Goal: Information Seeking & Learning: Get advice/opinions

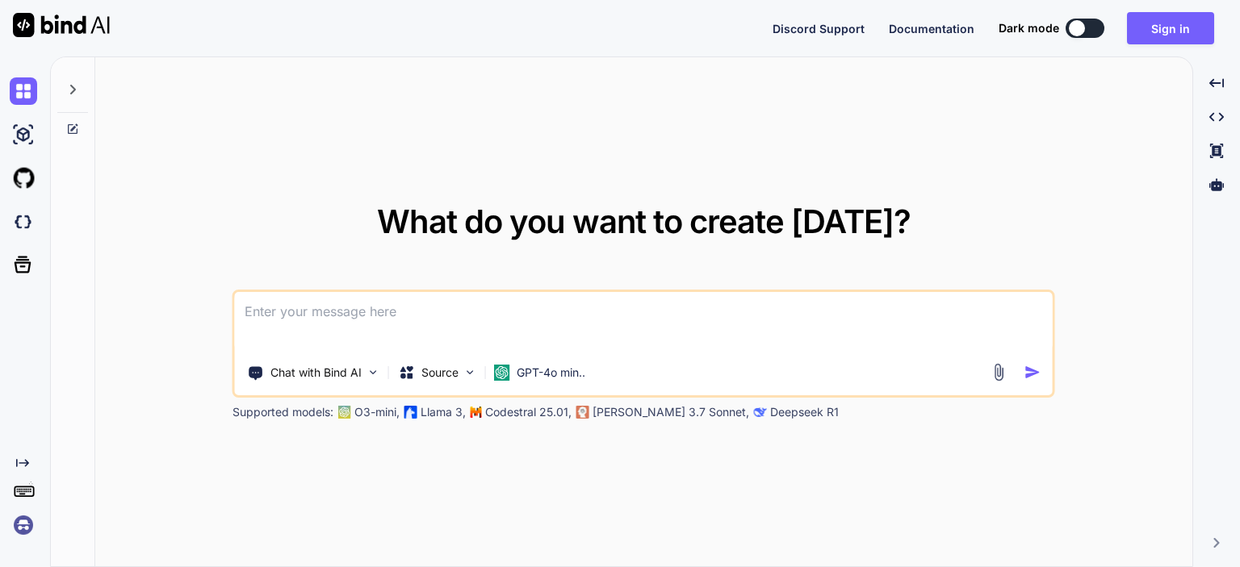
click at [437, 316] on textarea at bounding box center [644, 322] width 818 height 60
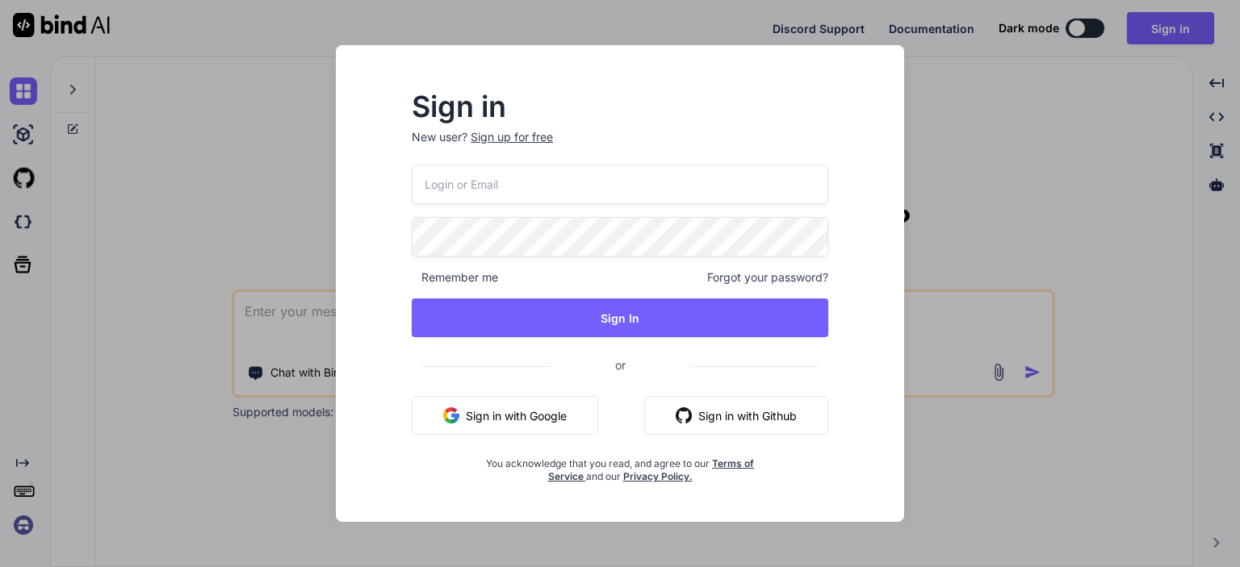
click at [500, 132] on div "Sign up for free" at bounding box center [512, 137] width 82 height 16
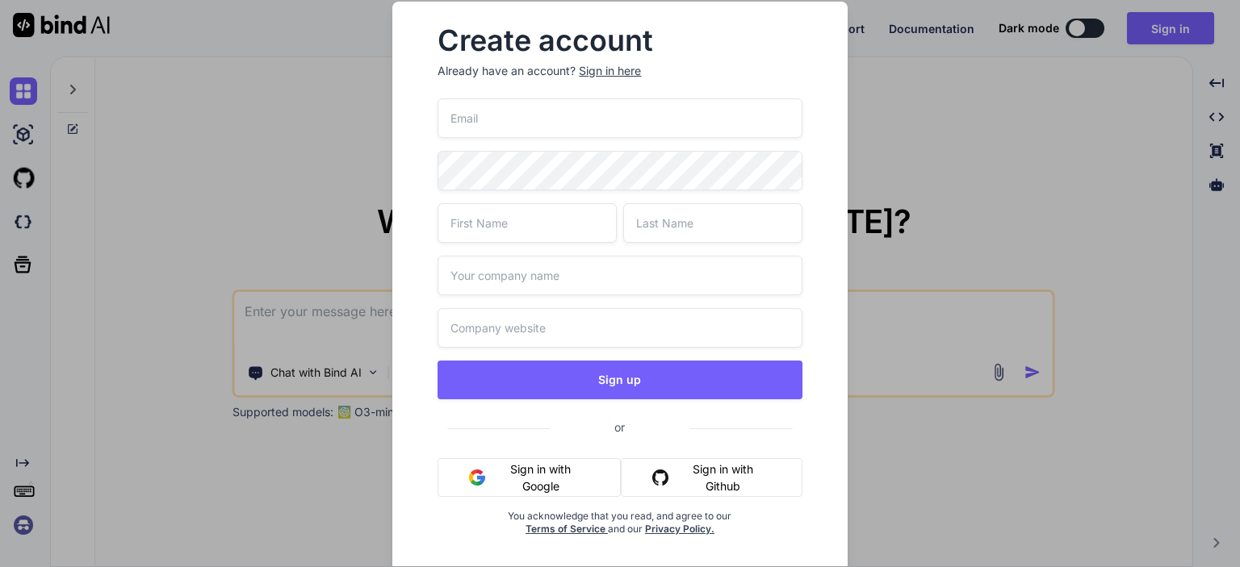
click at [496, 121] on input "email" at bounding box center [619, 118] width 364 height 40
type input "[EMAIL_ADDRESS][DOMAIN_NAME]"
click at [537, 219] on input "text" at bounding box center [526, 223] width 179 height 40
type input "abc"
click at [656, 226] on input "text" at bounding box center [712, 223] width 179 height 40
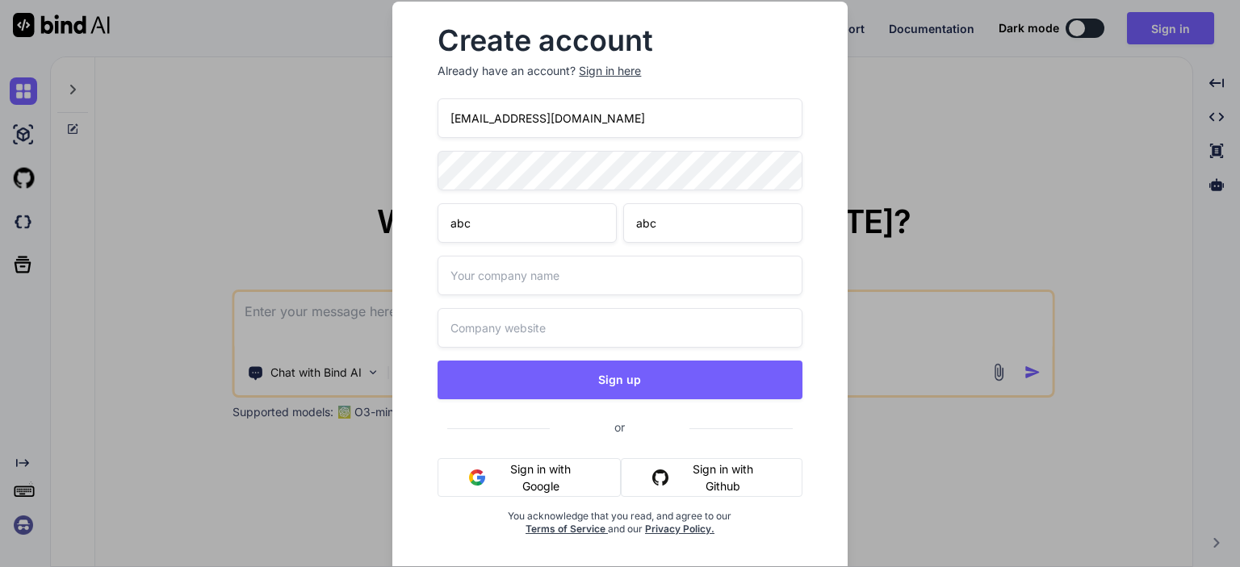
type input "abc"
click at [517, 290] on input "text" at bounding box center [619, 276] width 364 height 40
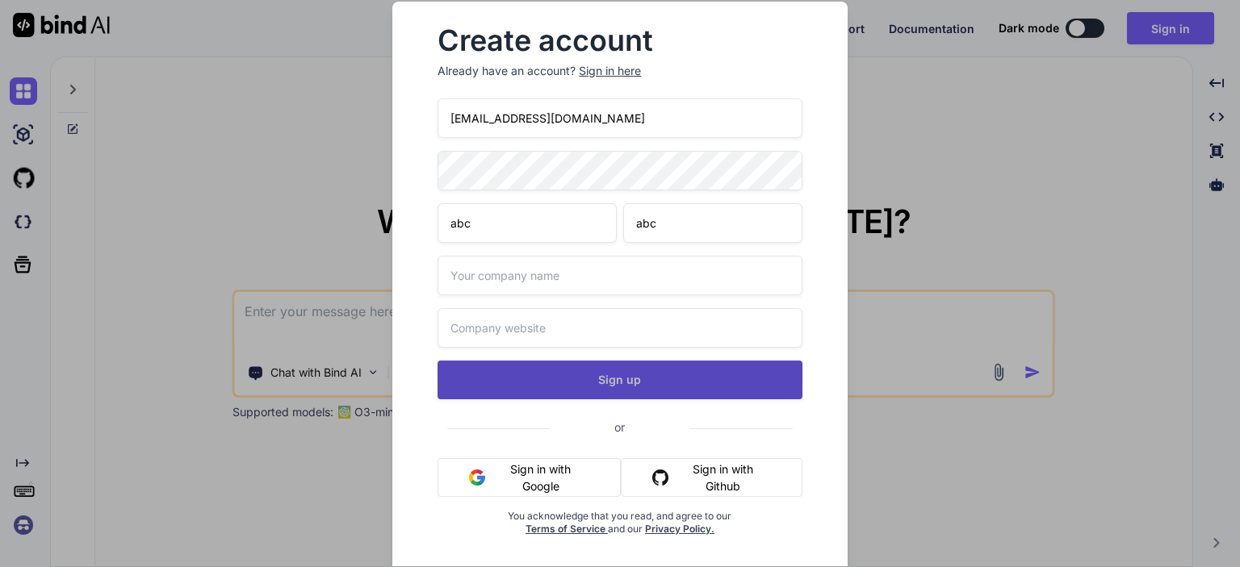
click at [581, 387] on button "Sign up" at bounding box center [619, 380] width 364 height 39
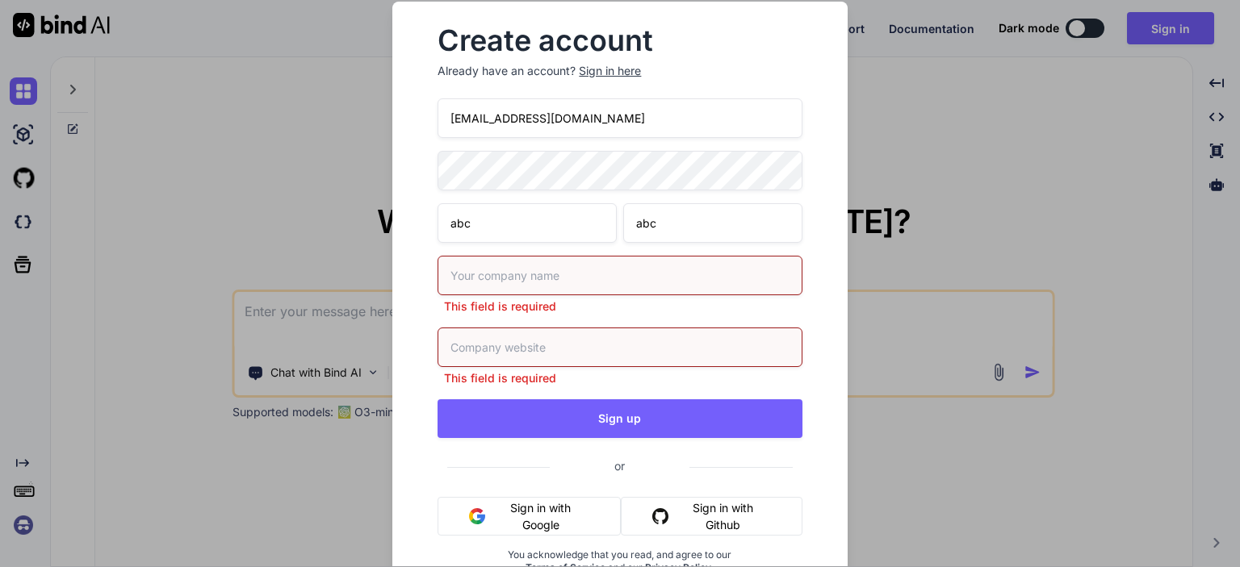
click at [533, 285] on input "text" at bounding box center [619, 276] width 364 height 40
type input "abc"
click at [529, 346] on input "text" at bounding box center [619, 348] width 364 height 40
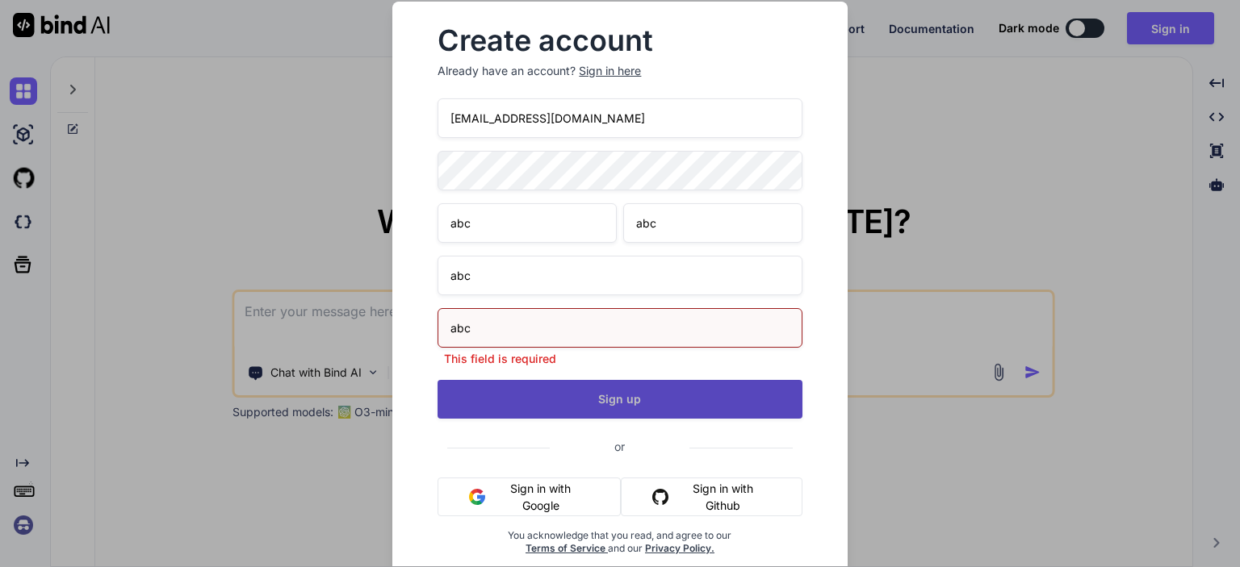
type input "abc"
click at [571, 405] on div "[EMAIL_ADDRESS][DOMAIN_NAME] abc abc abc abc This field is required Sign up or …" at bounding box center [619, 346] width 364 height 496
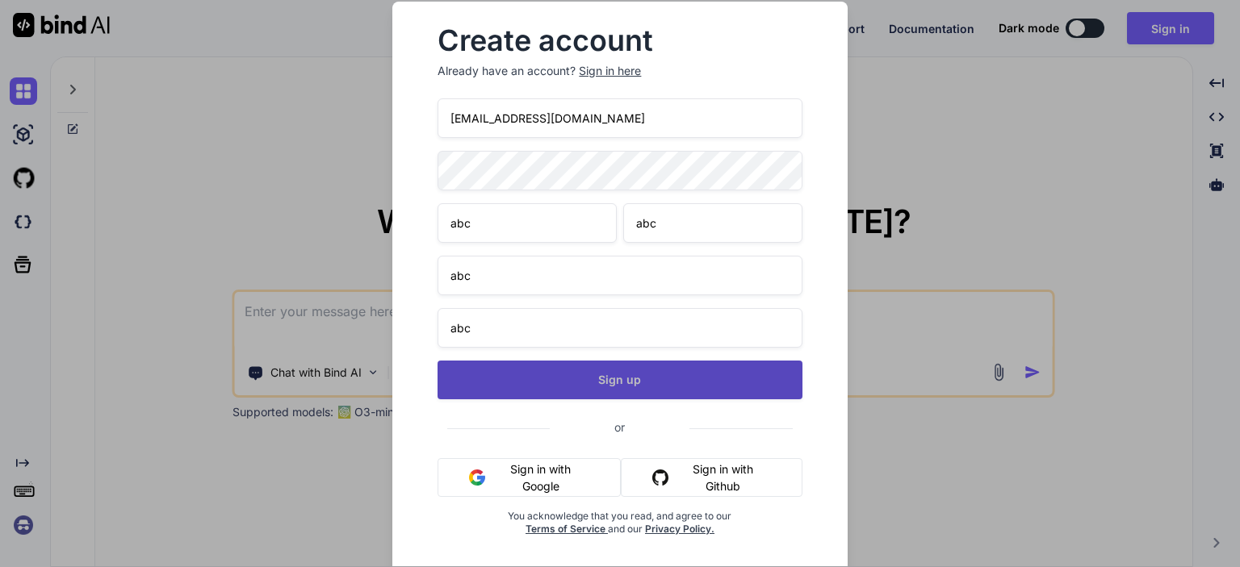
click at [575, 387] on button "Sign up" at bounding box center [619, 380] width 364 height 39
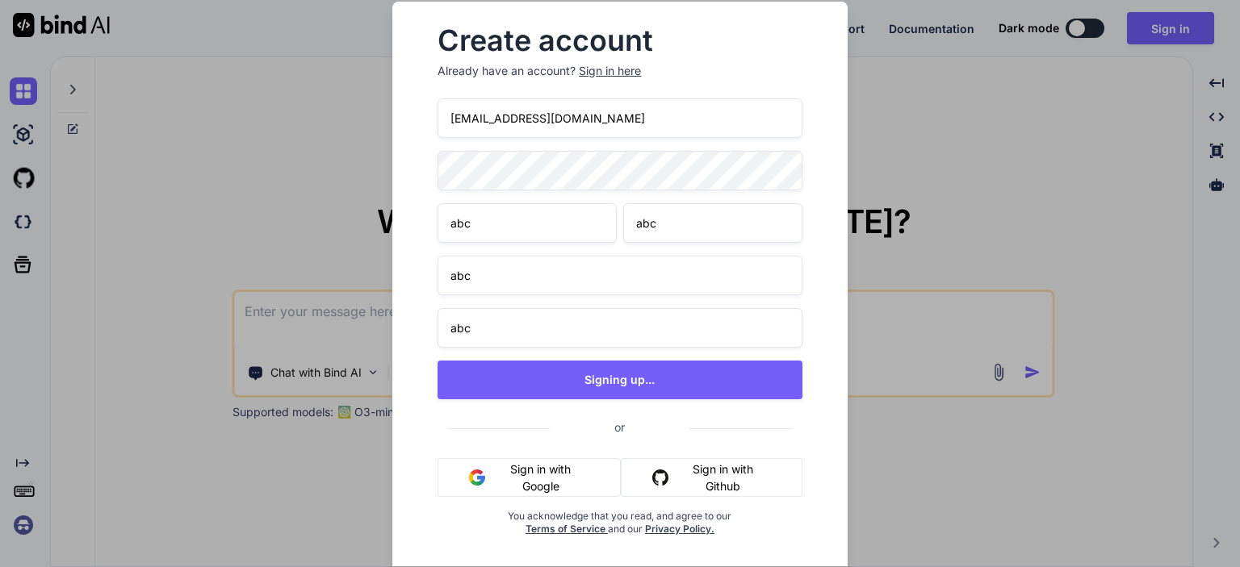
type textarea "x"
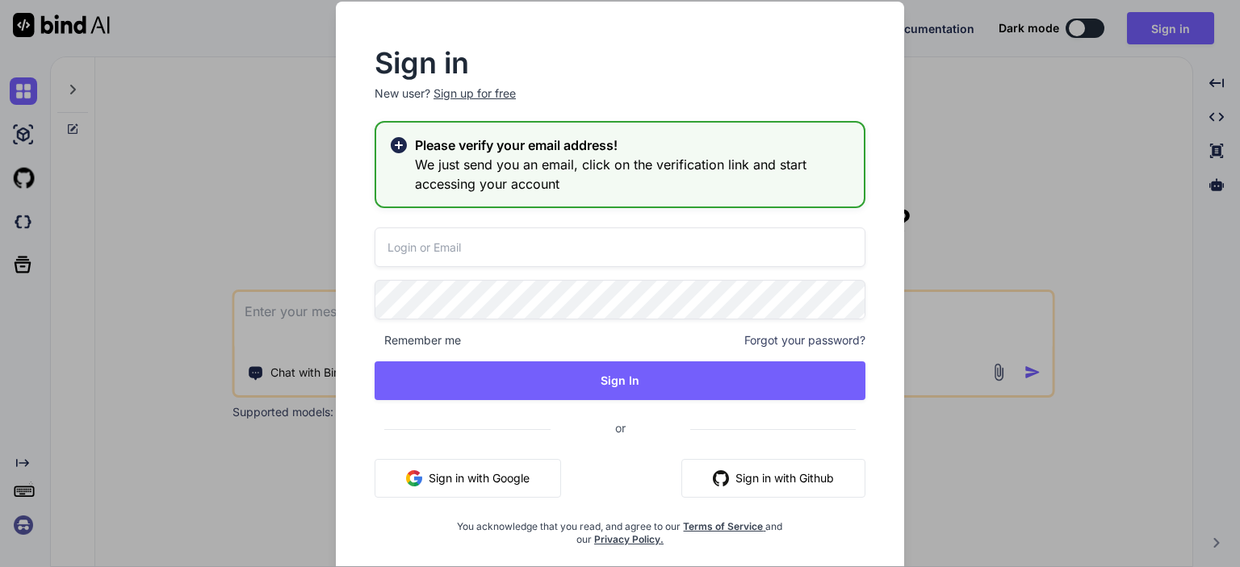
click at [402, 144] on icon at bounding box center [399, 144] width 16 height 16
click at [446, 253] on input "email" at bounding box center [619, 248] width 491 height 40
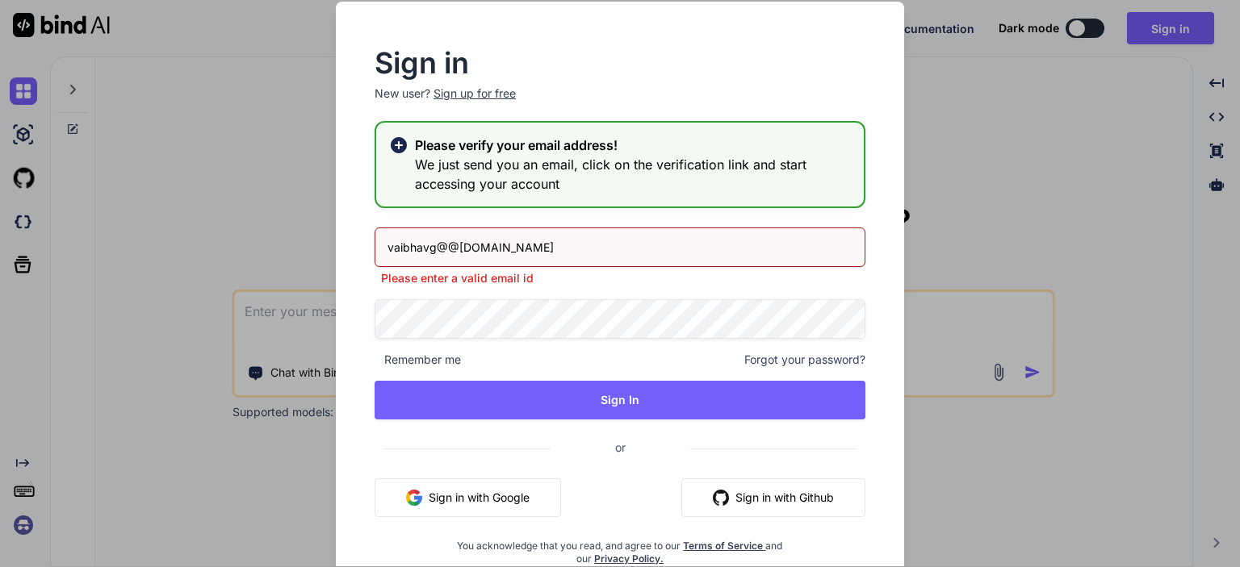
click at [434, 253] on input "vaibhavg@@[DOMAIN_NAME]" at bounding box center [619, 248] width 491 height 40
click at [453, 245] on input "vaibhavg2@@[DOMAIN_NAME]" at bounding box center [619, 248] width 491 height 40
type input "[EMAIL_ADDRESS][DOMAIN_NAME]"
click at [499, 332] on div "[EMAIL_ADDRESS][DOMAIN_NAME] Please enter a valid email id Remember me Forgot y…" at bounding box center [619, 397] width 491 height 338
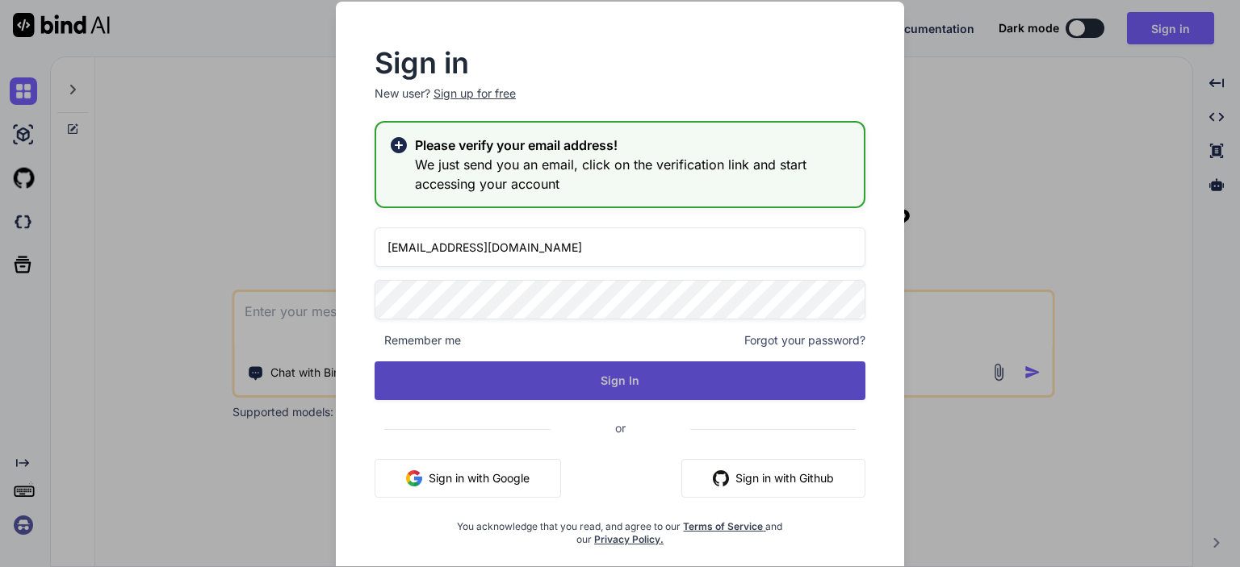
click at [547, 385] on button "Sign In" at bounding box center [619, 381] width 491 height 39
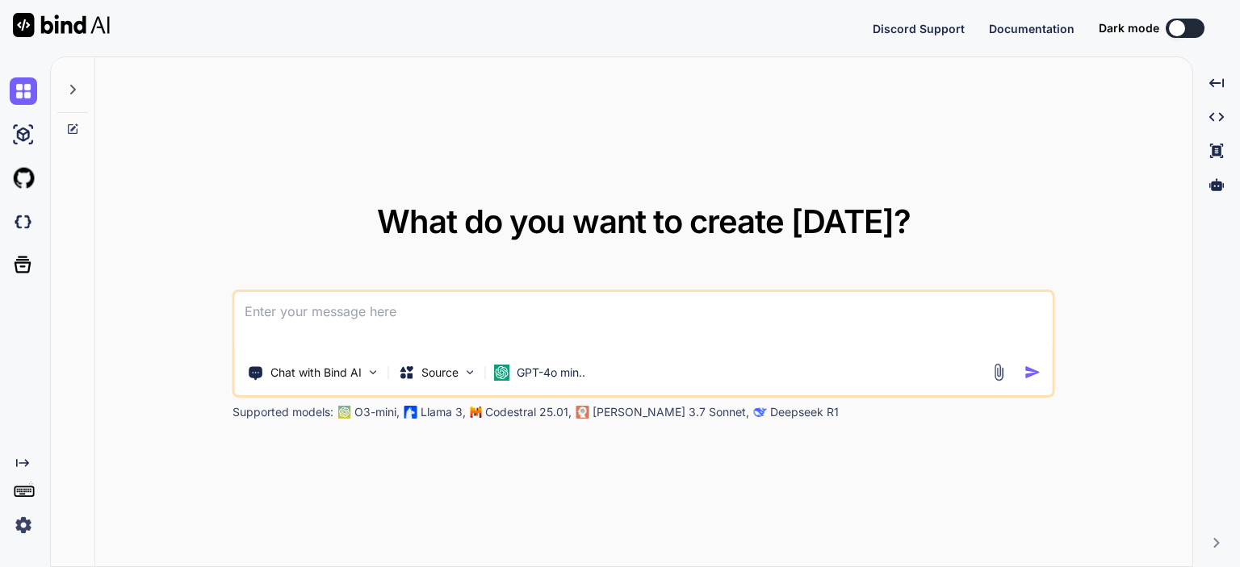
click at [1177, 29] on div at bounding box center [1177, 28] width 16 height 16
click at [1182, 29] on div at bounding box center [1177, 28] width 16 height 16
click at [307, 316] on textarea at bounding box center [644, 322] width 818 height 60
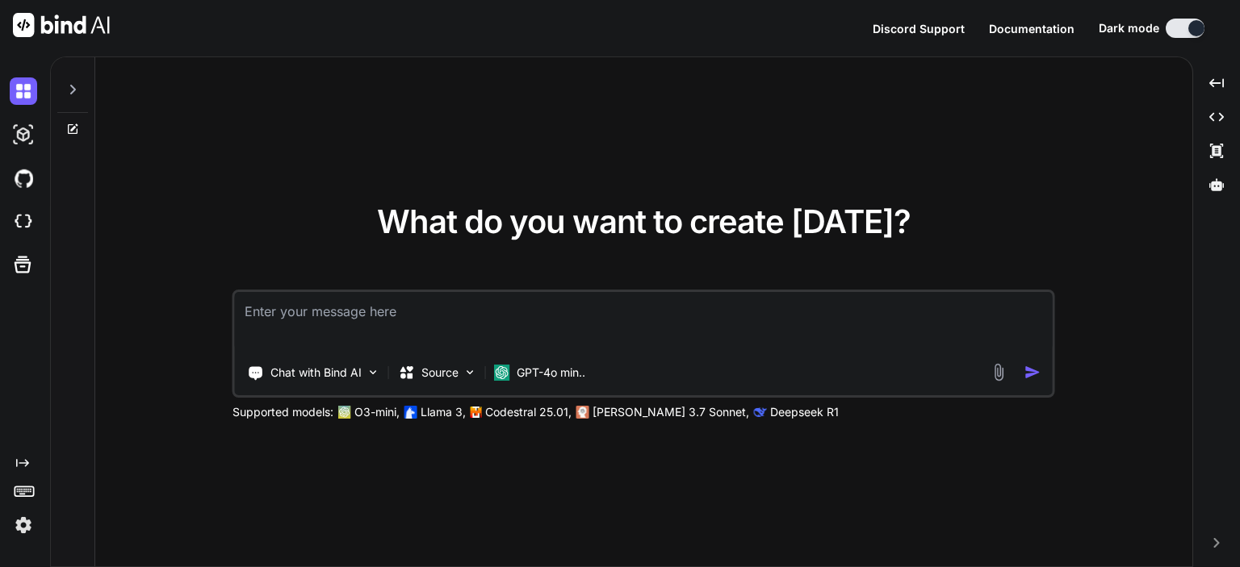
paste textarea "This is in reference to your purchase button. We do not have a button within th…"
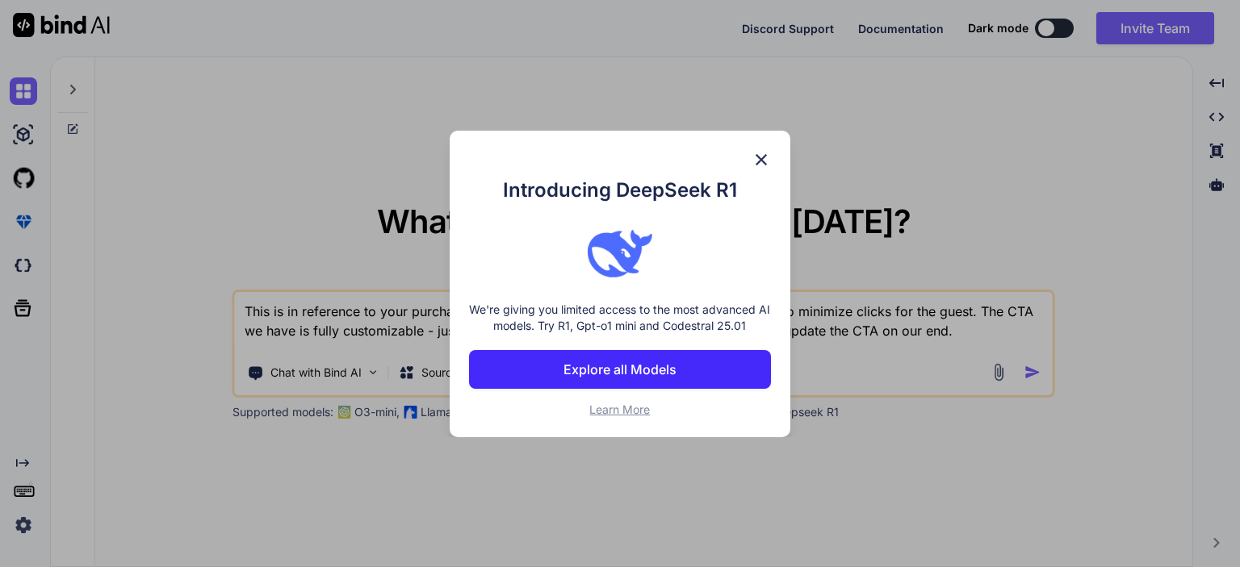
click at [771, 167] on div "Introducing DeepSeek R1 We're giving you limited access to the most advanced AI…" at bounding box center [620, 284] width 341 height 307
click at [763, 158] on img at bounding box center [760, 159] width 19 height 19
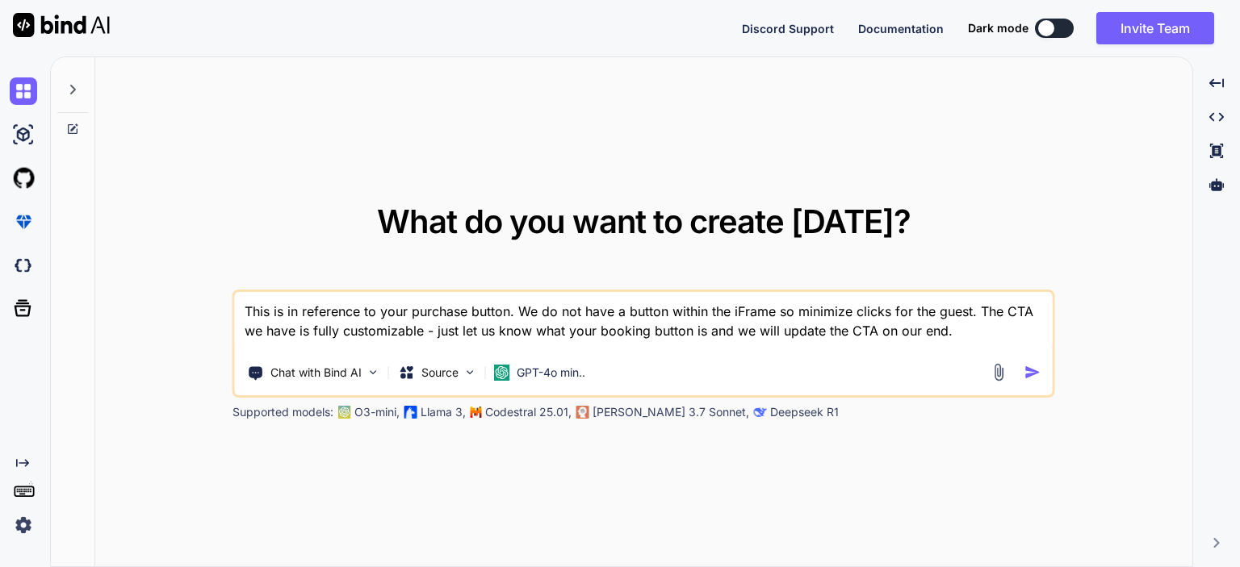
click at [1048, 27] on div at bounding box center [1046, 28] width 16 height 16
click at [962, 332] on textarea "This is in reference to your purchase button. We do not have a button within th…" at bounding box center [644, 322] width 818 height 60
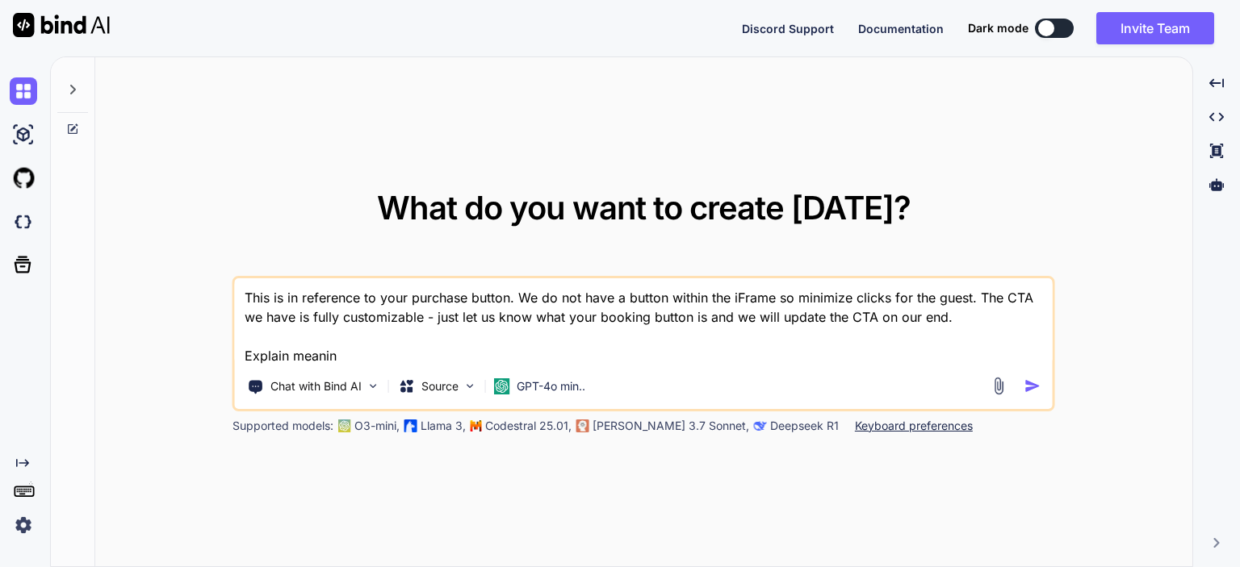
type textarea "This is in reference to your purchase button. We do not have a button within th…"
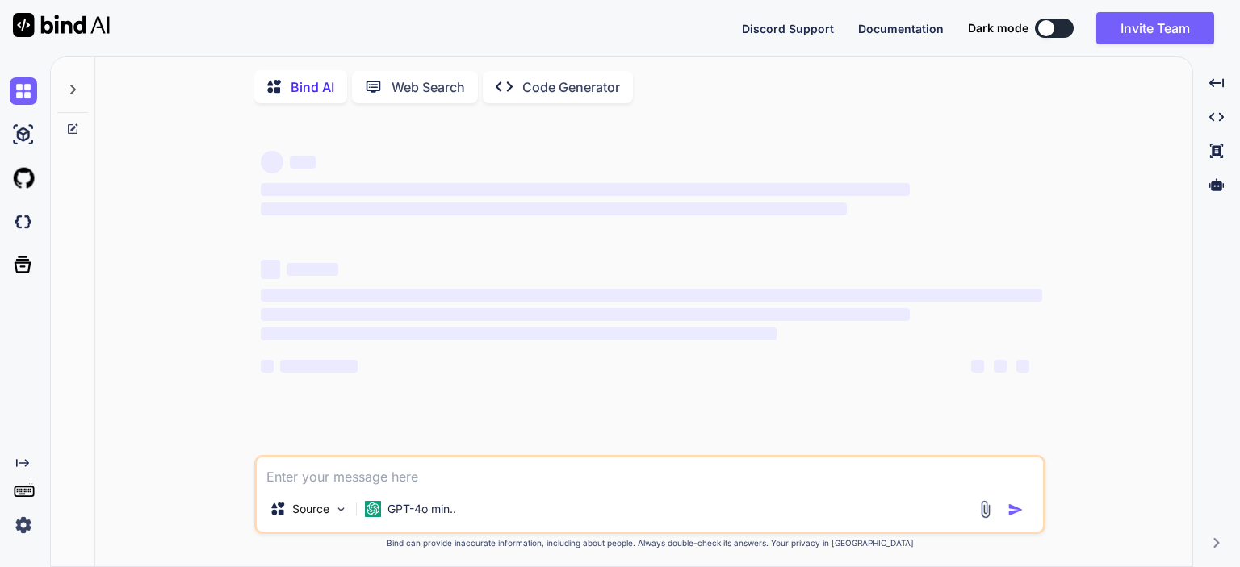
click at [1045, 27] on div at bounding box center [1046, 28] width 16 height 16
drag, startPoint x: 1045, startPoint y: 27, endPoint x: 1066, endPoint y: 28, distance: 21.0
click at [1066, 28] on button at bounding box center [1054, 28] width 39 height 19
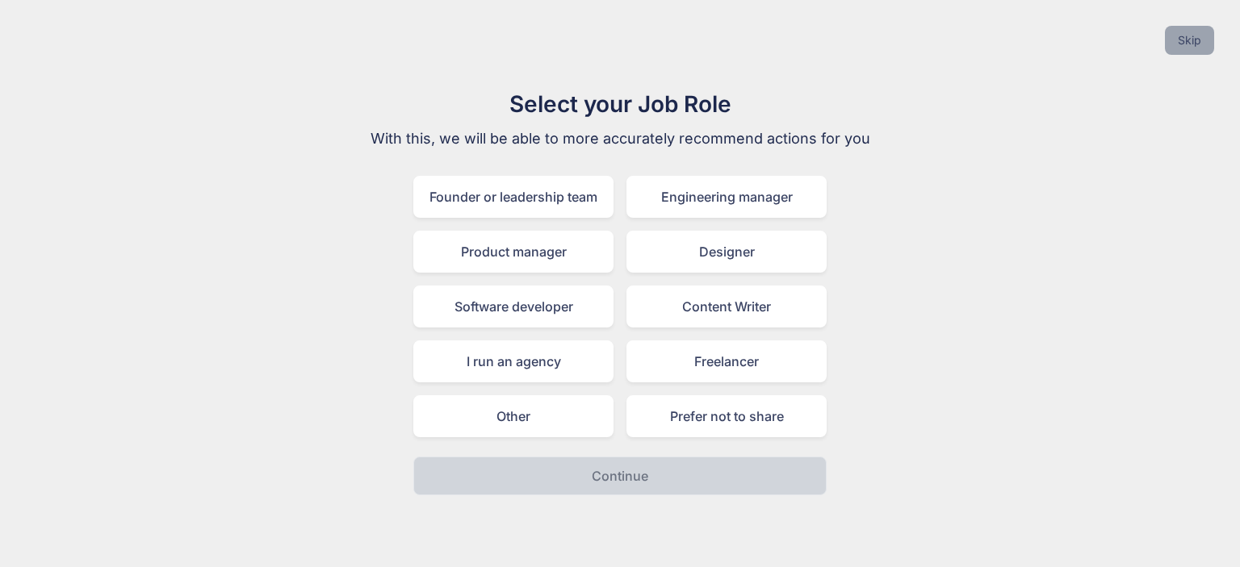
click at [1182, 36] on button "Skip" at bounding box center [1189, 40] width 49 height 29
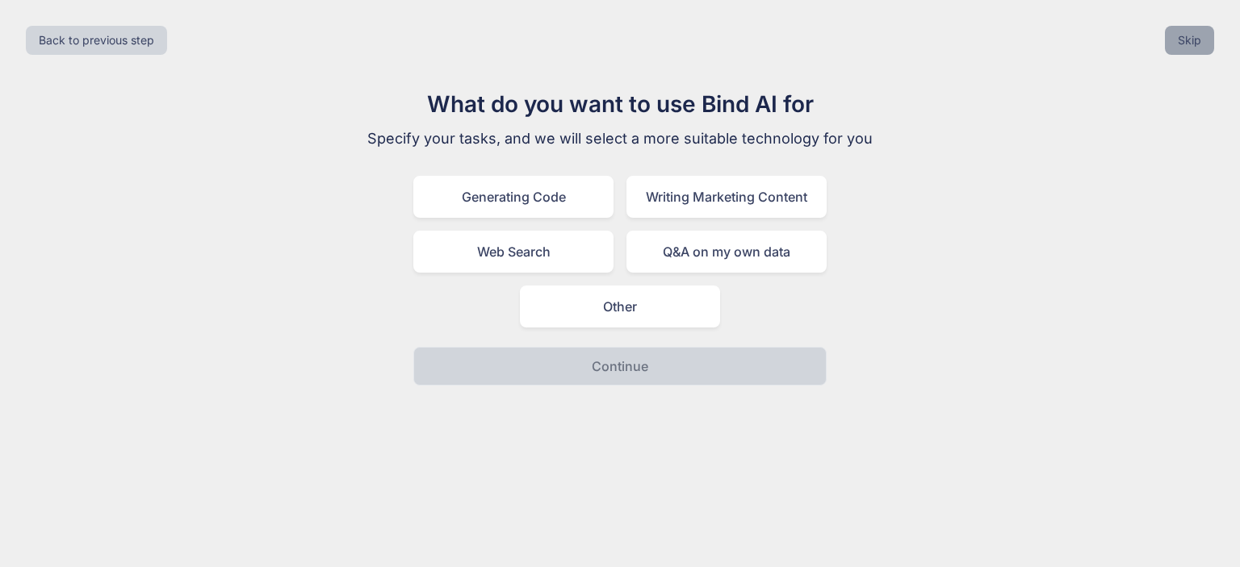
click at [1211, 35] on button "Skip" at bounding box center [1189, 40] width 49 height 29
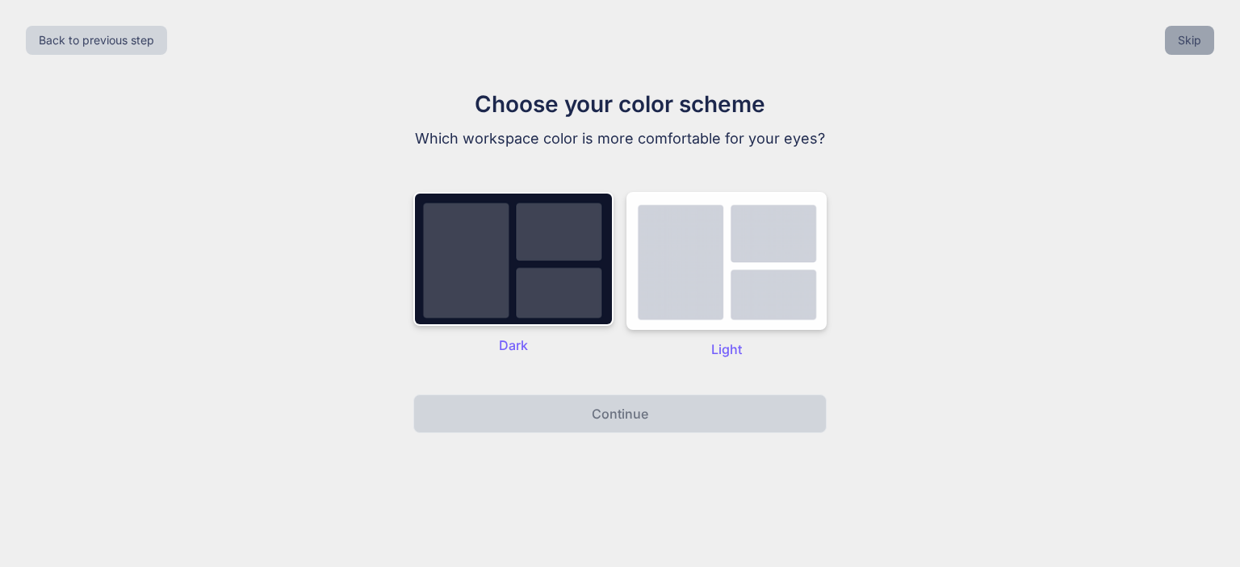
click at [1207, 40] on button "Skip" at bounding box center [1189, 40] width 49 height 29
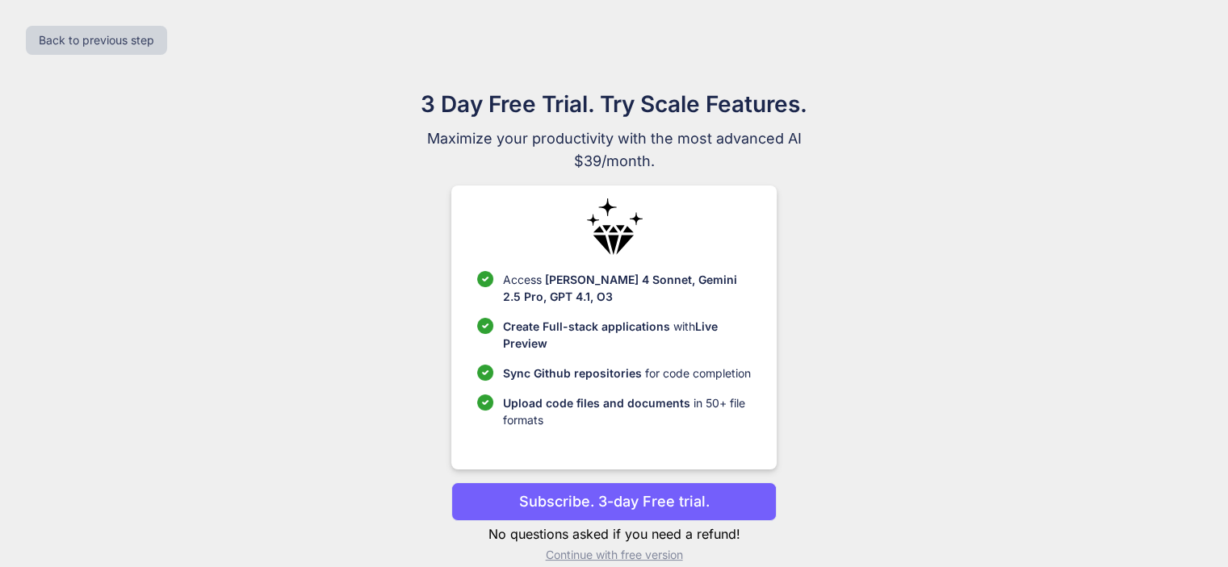
click at [605, 555] on p "Continue with free version" at bounding box center [613, 555] width 325 height 16
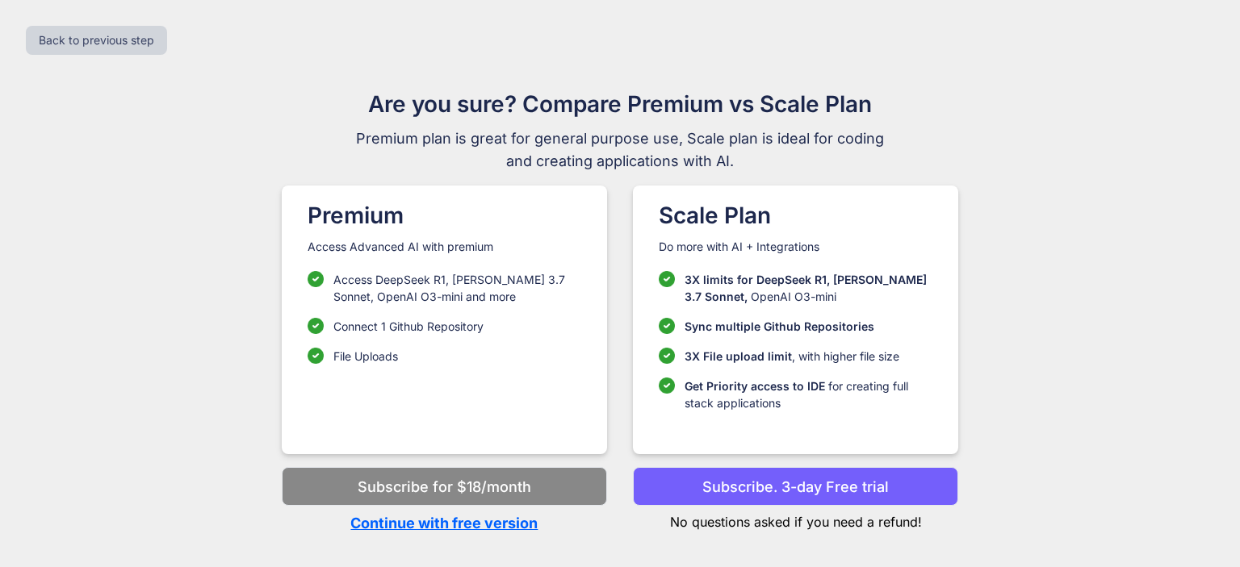
click at [513, 527] on p "Continue with free version" at bounding box center [444, 523] width 325 height 22
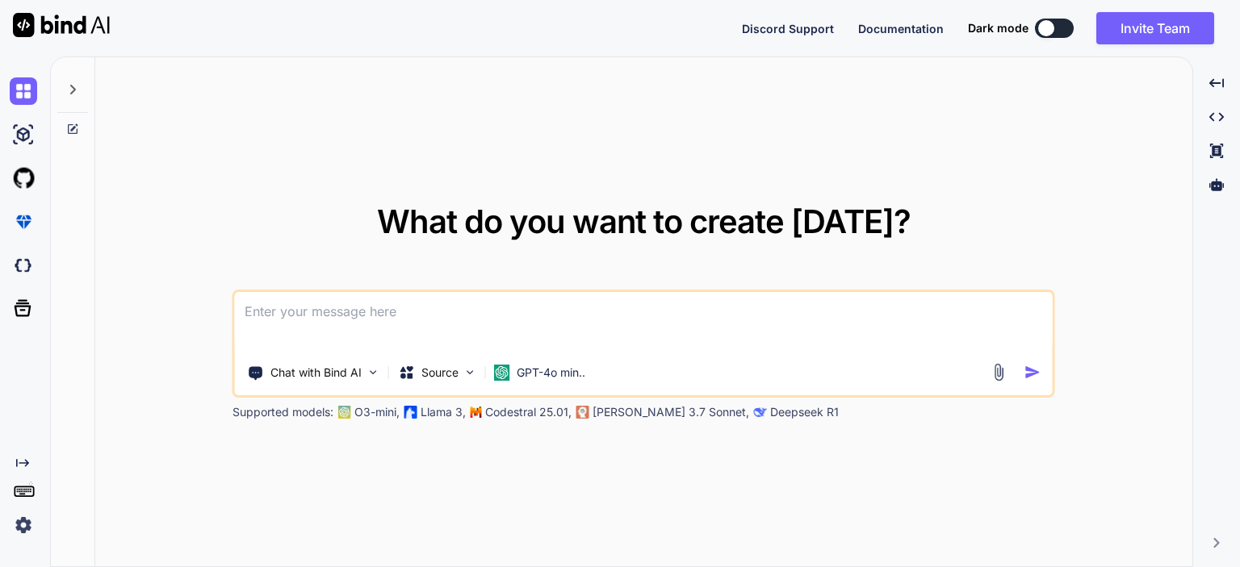
click at [397, 319] on textarea at bounding box center [644, 322] width 818 height 60
click at [1048, 23] on div at bounding box center [1046, 28] width 16 height 16
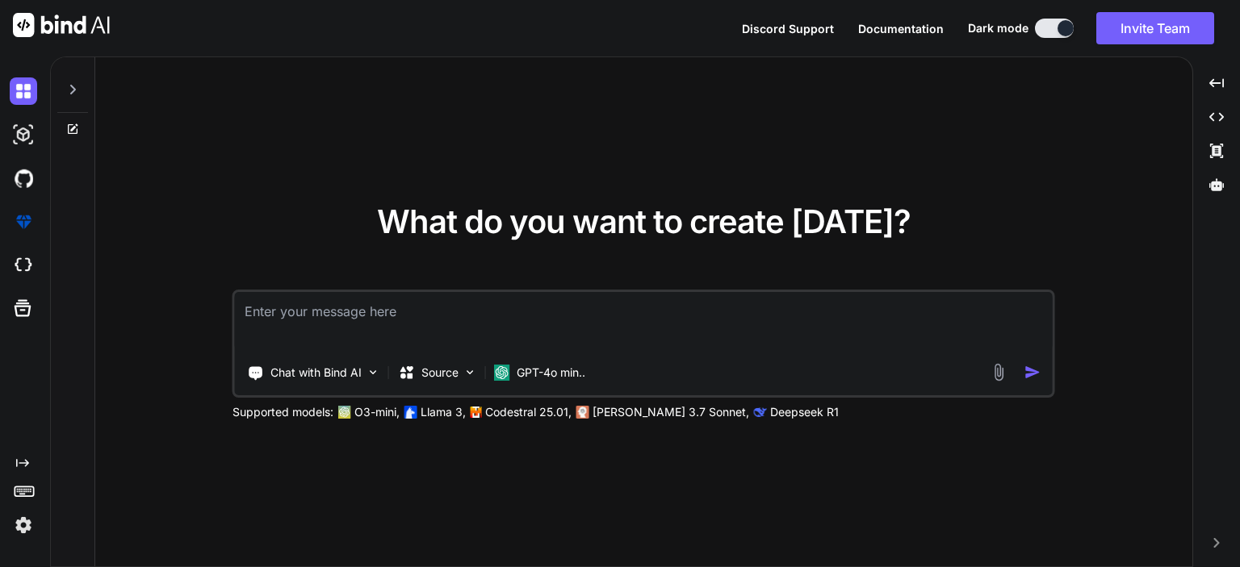
click at [358, 308] on textarea at bounding box center [644, 322] width 818 height 60
paste textarea "This is in reference to your purchase button. We do not have a button within th…"
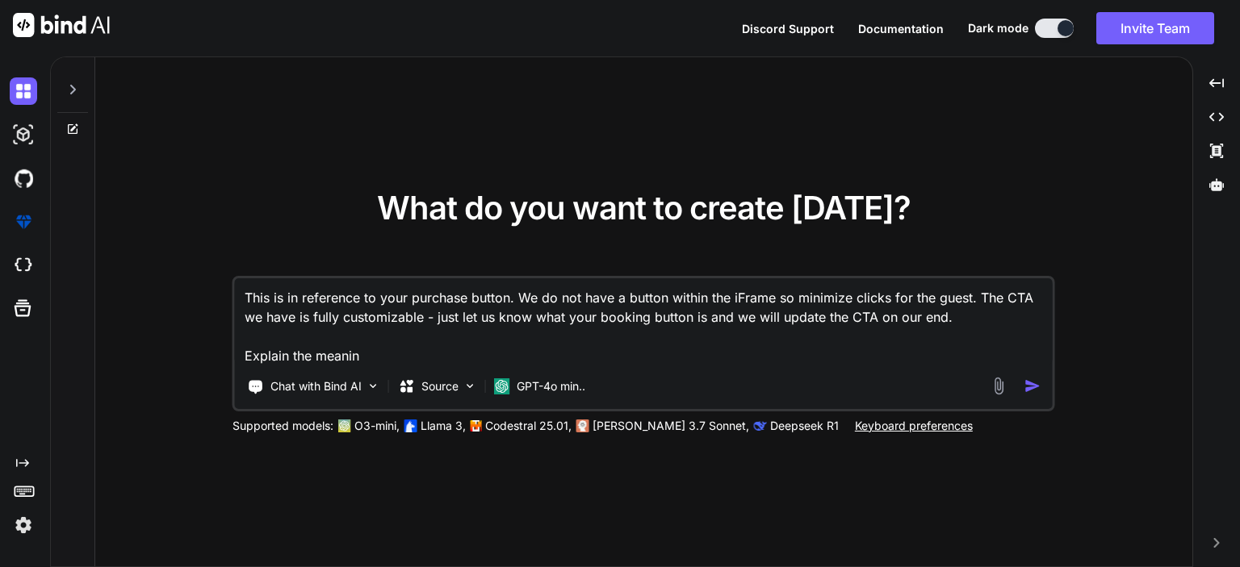
type textarea "This is in reference to your purchase button. We do not have a button within th…"
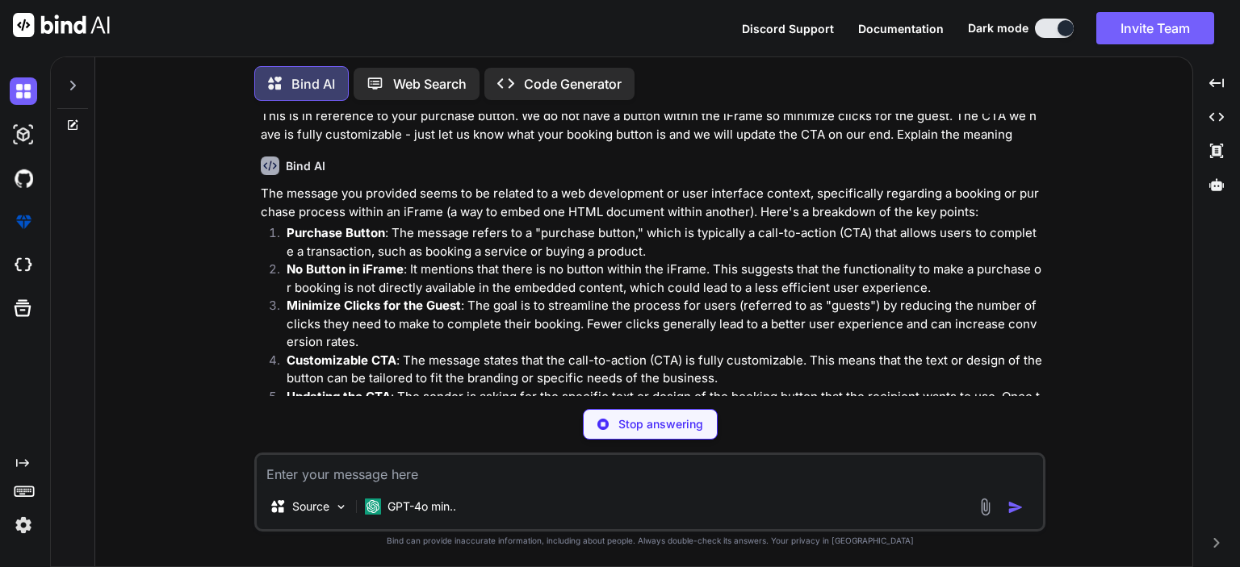
scroll to position [86, 0]
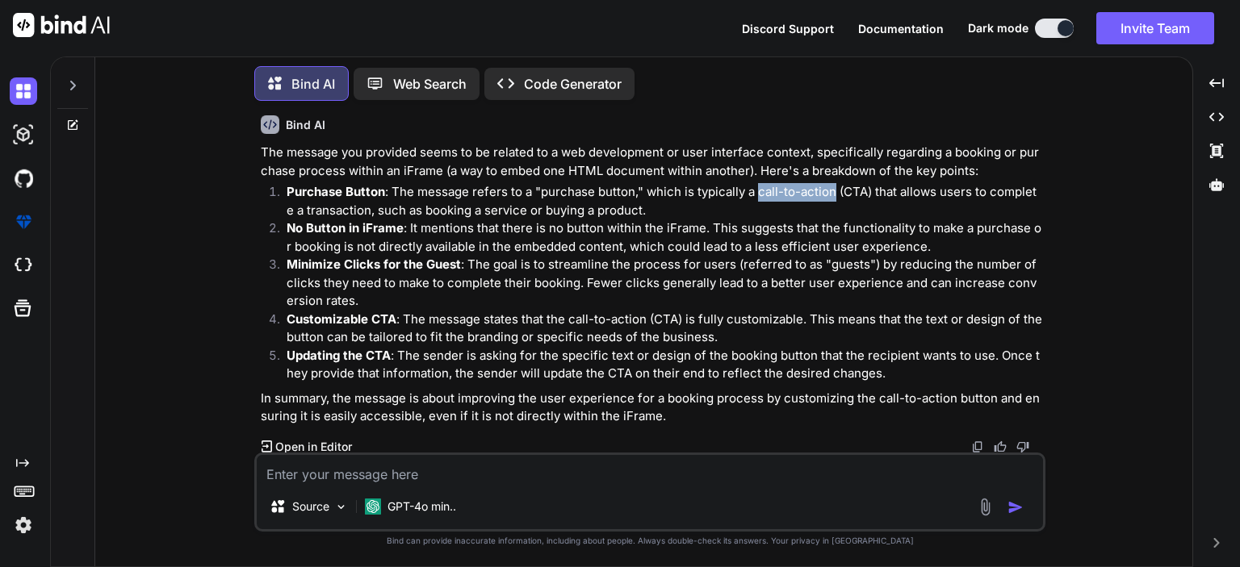
drag, startPoint x: 755, startPoint y: 193, endPoint x: 833, endPoint y: 199, distance: 78.5
click at [833, 199] on p "Purchase Button : The message refers to a "purchase button," which is typically…" at bounding box center [663, 201] width 755 height 36
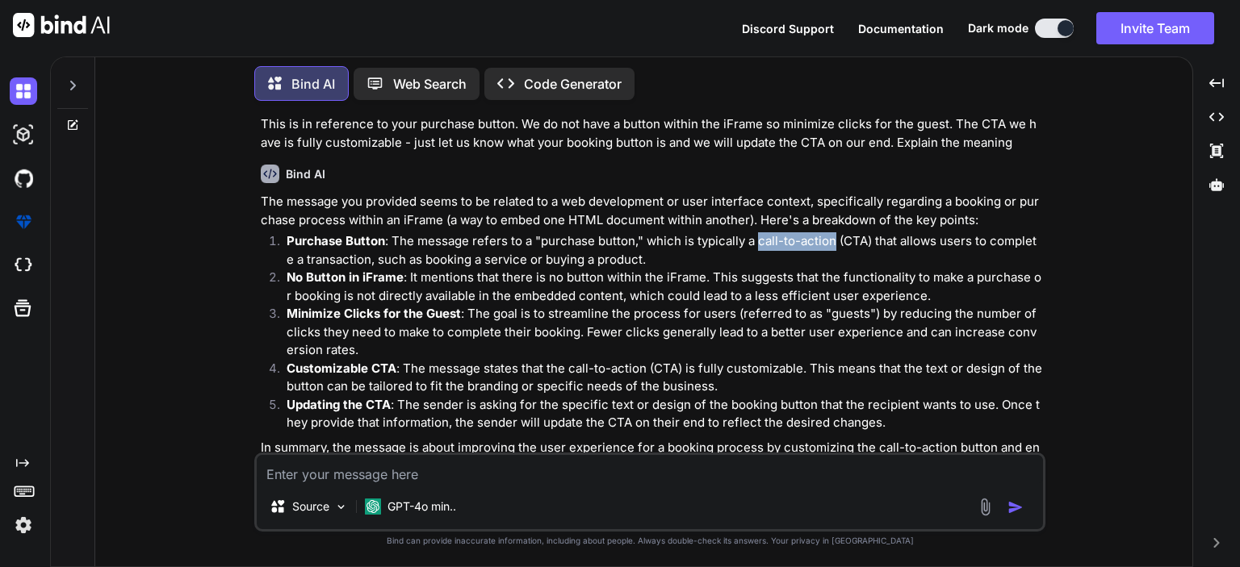
scroll to position [0, 0]
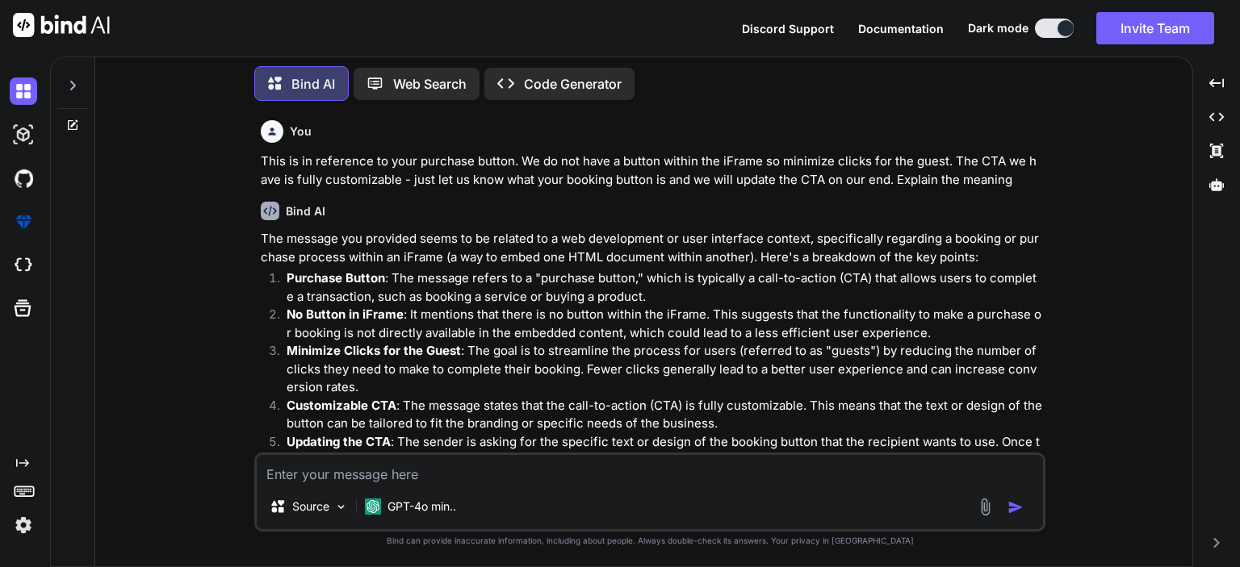
click at [854, 267] on div "The message you provided seems to be related to a web development or user inter…" at bounding box center [651, 371] width 781 height 282
click at [594, 219] on div "Bind AI" at bounding box center [651, 211] width 781 height 19
click at [71, 125] on icon at bounding box center [72, 125] width 13 height 13
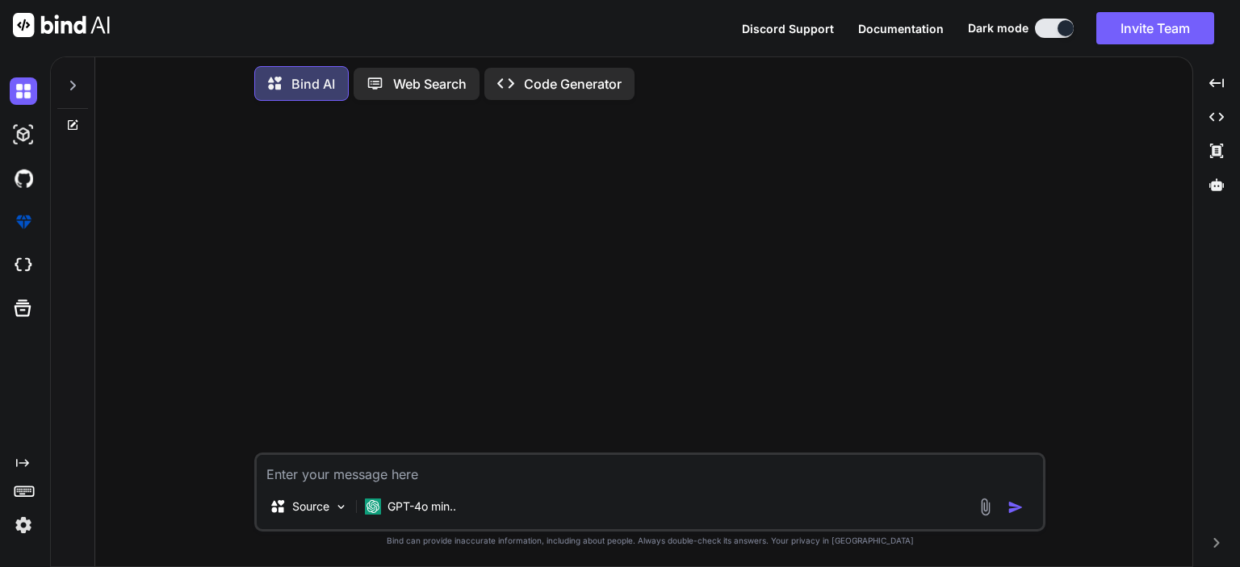
click at [486, 463] on textarea at bounding box center [650, 469] width 786 height 29
paste textarea "uplift flexpay integration using JS SDK step by step"
type textarea "uplift flexpay integration using JS SDK step by step"
click at [1013, 506] on img "button" at bounding box center [1015, 508] width 16 height 16
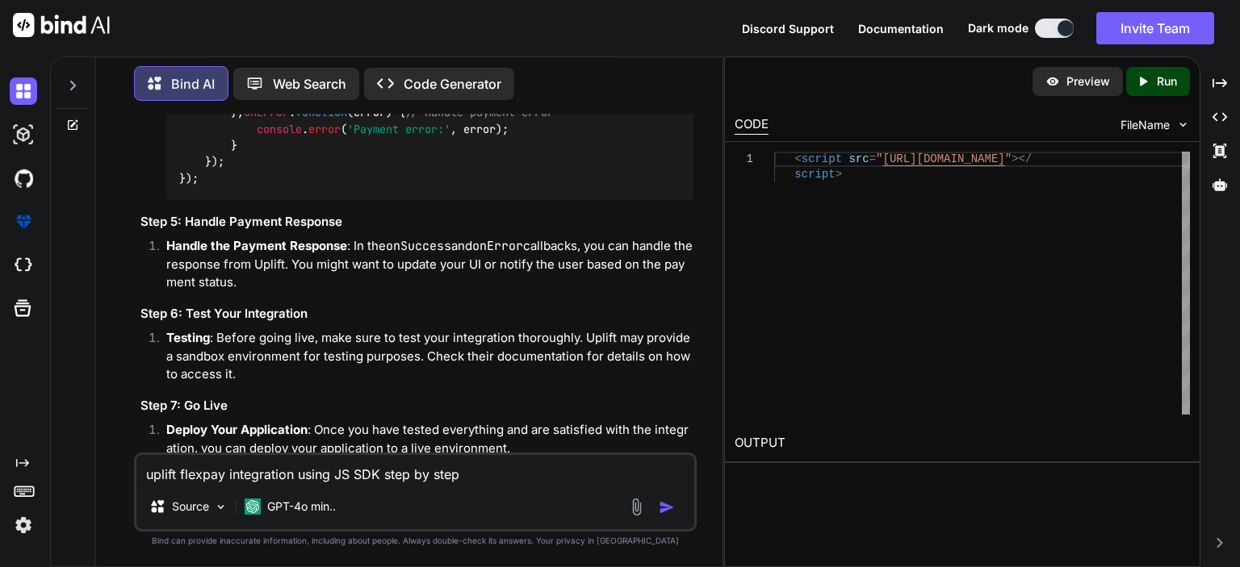
scroll to position [1190, 0]
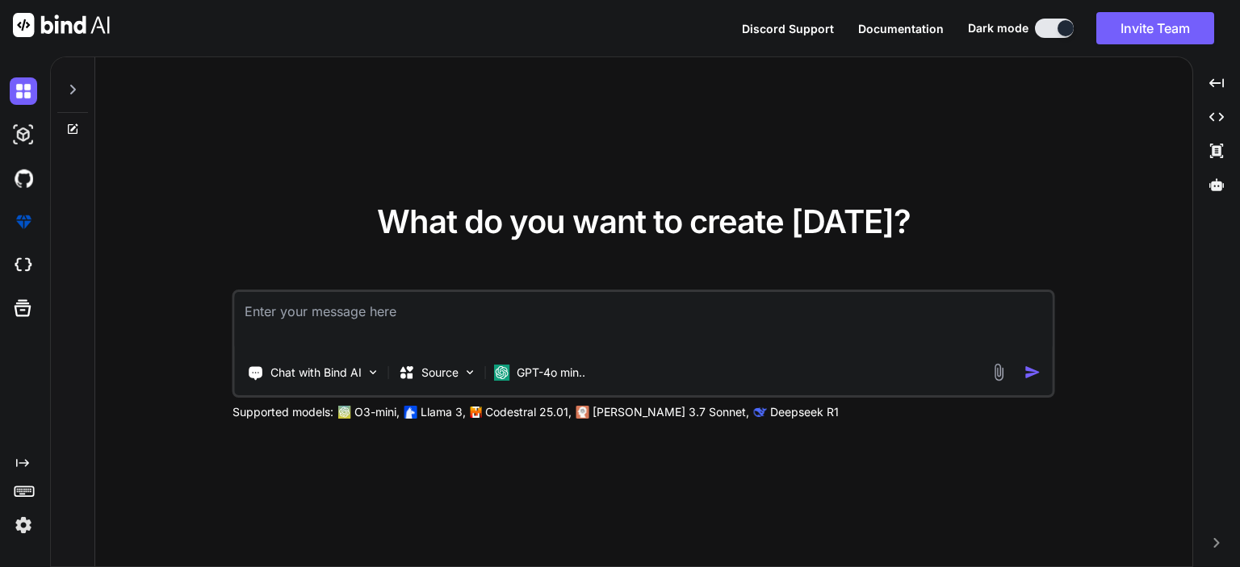
type textarea "x"
